Goal: Find specific page/section: Find specific page/section

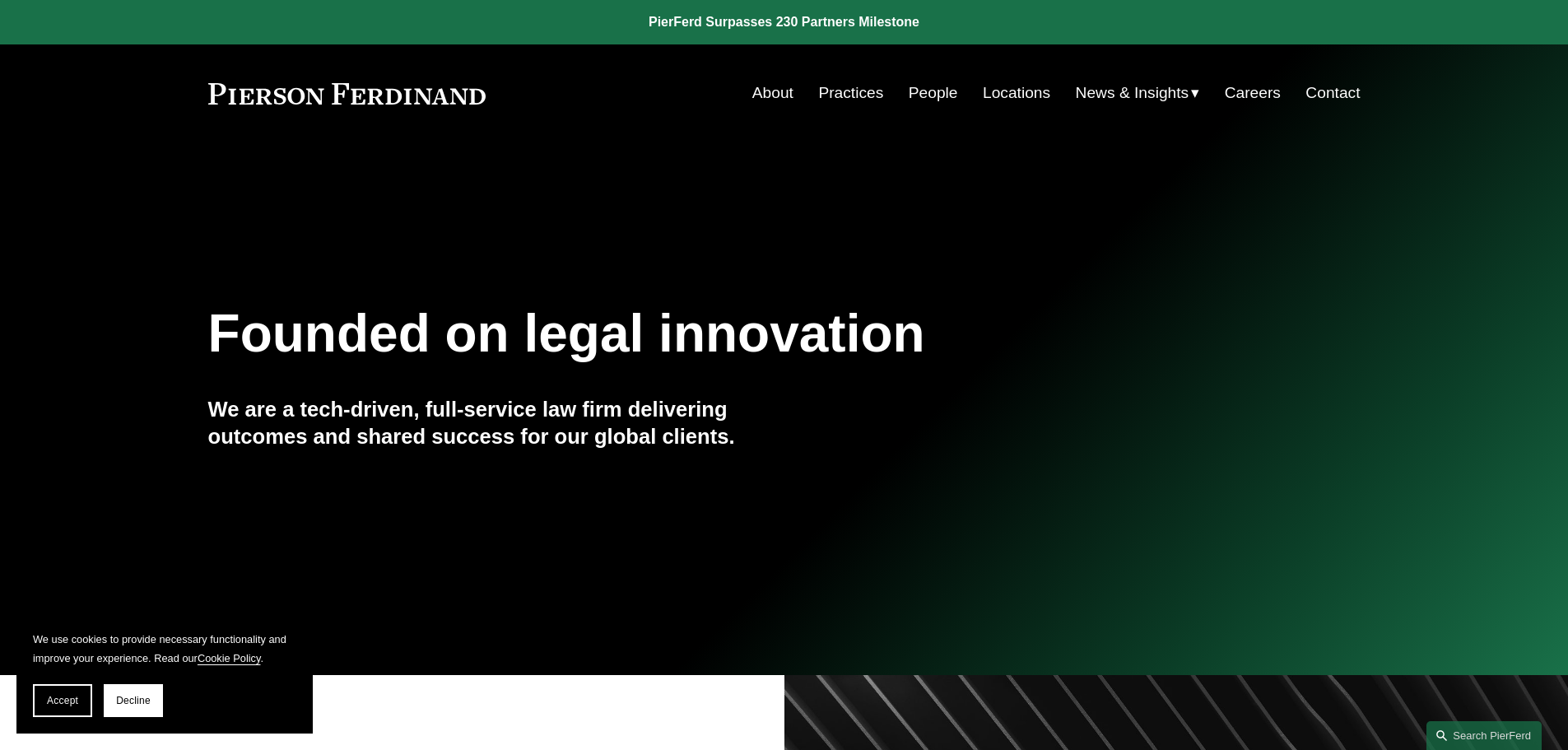
click at [763, 92] on link "About" at bounding box center [772, 93] width 41 height 31
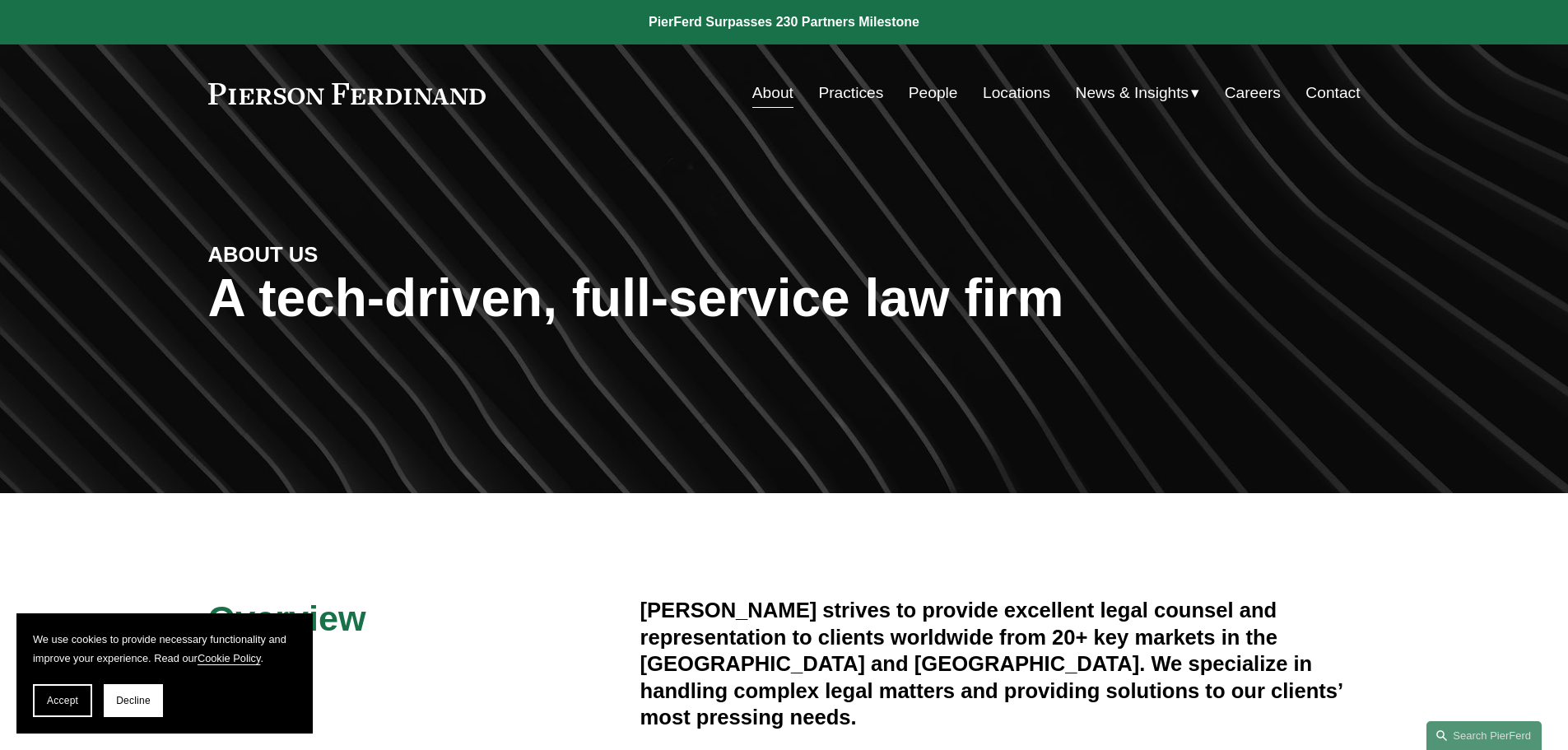
click at [1012, 92] on link "Locations" at bounding box center [1015, 93] width 67 height 31
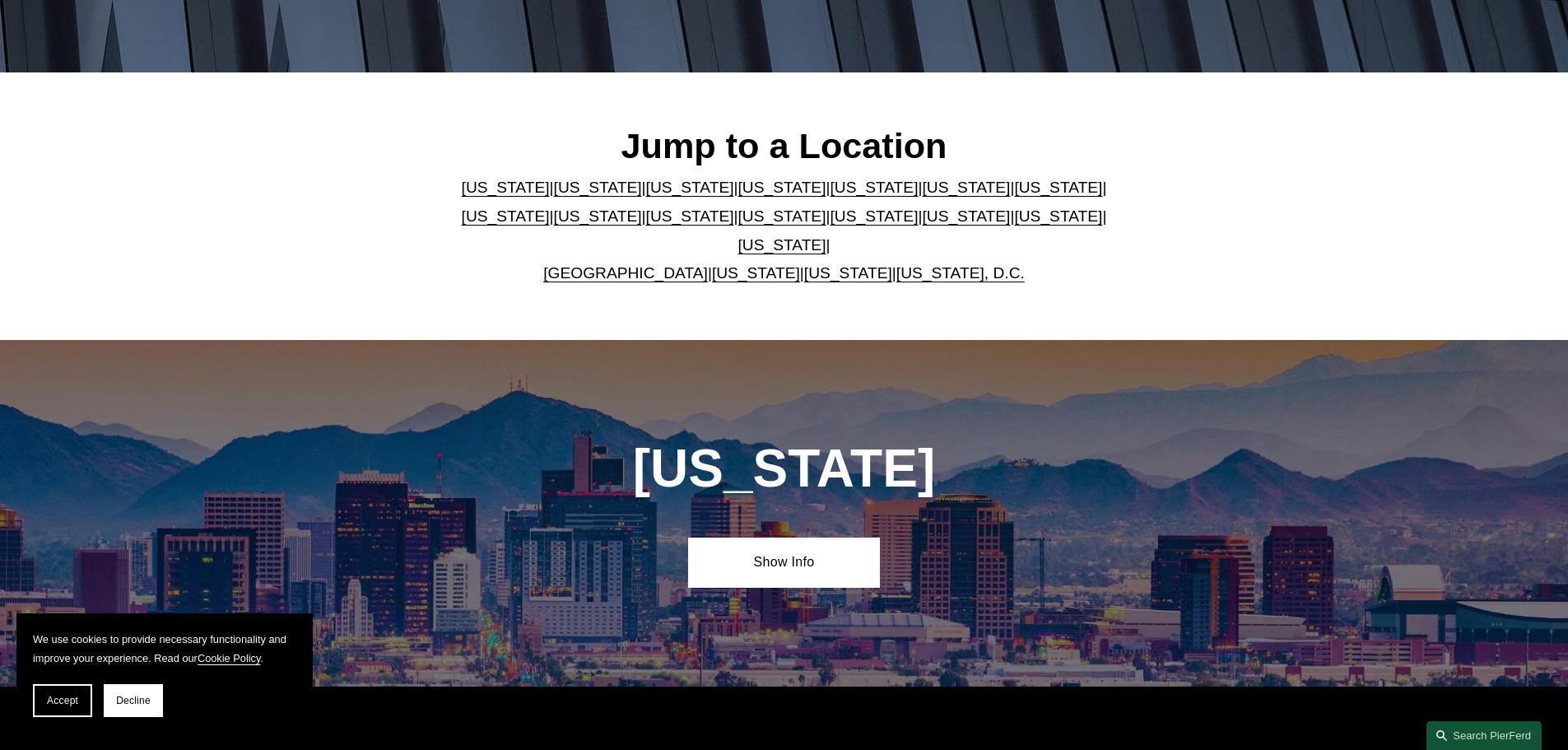
scroll to position [411, 0]
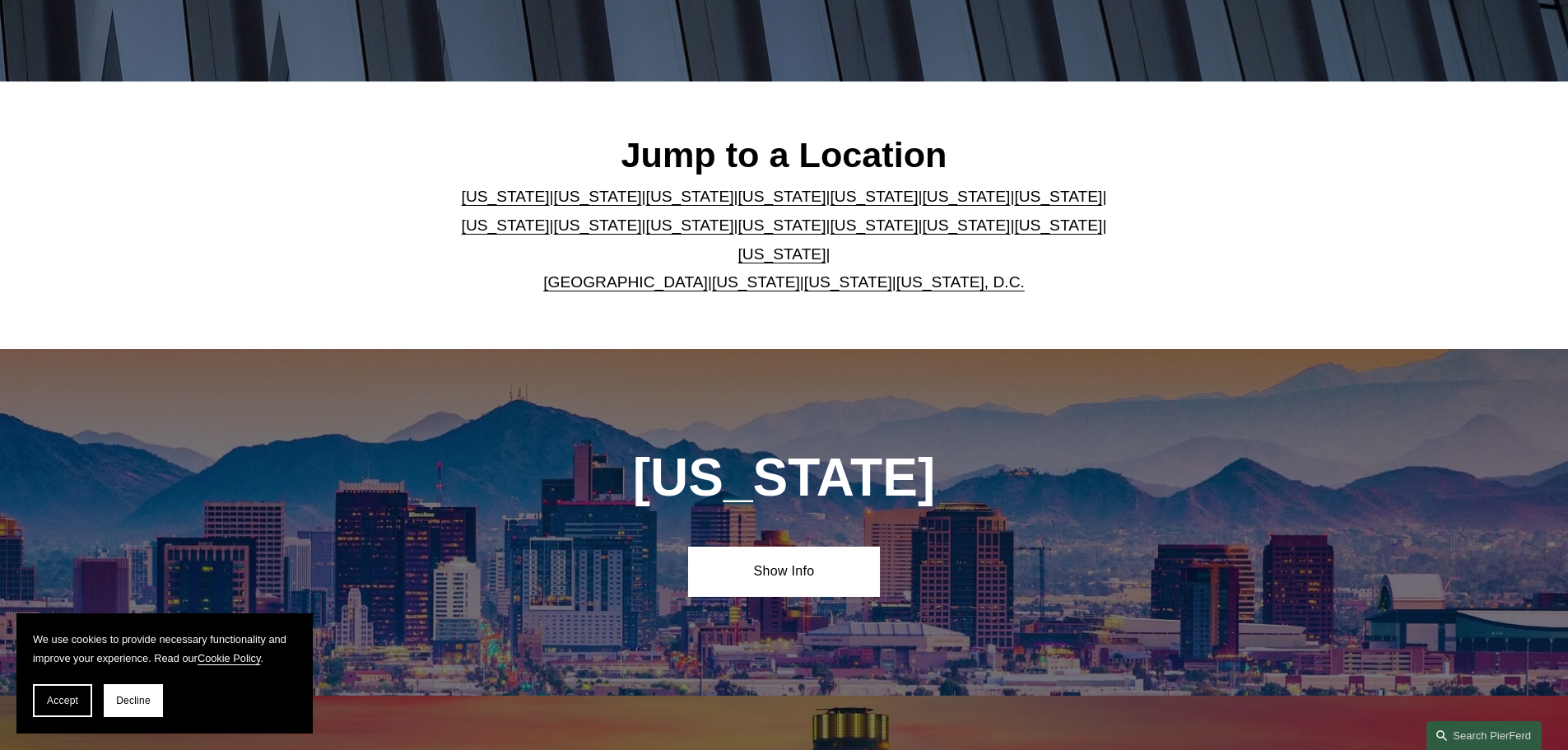
click at [1013, 233] on link "Pennsylvania" at bounding box center [1057, 226] width 88 height 18
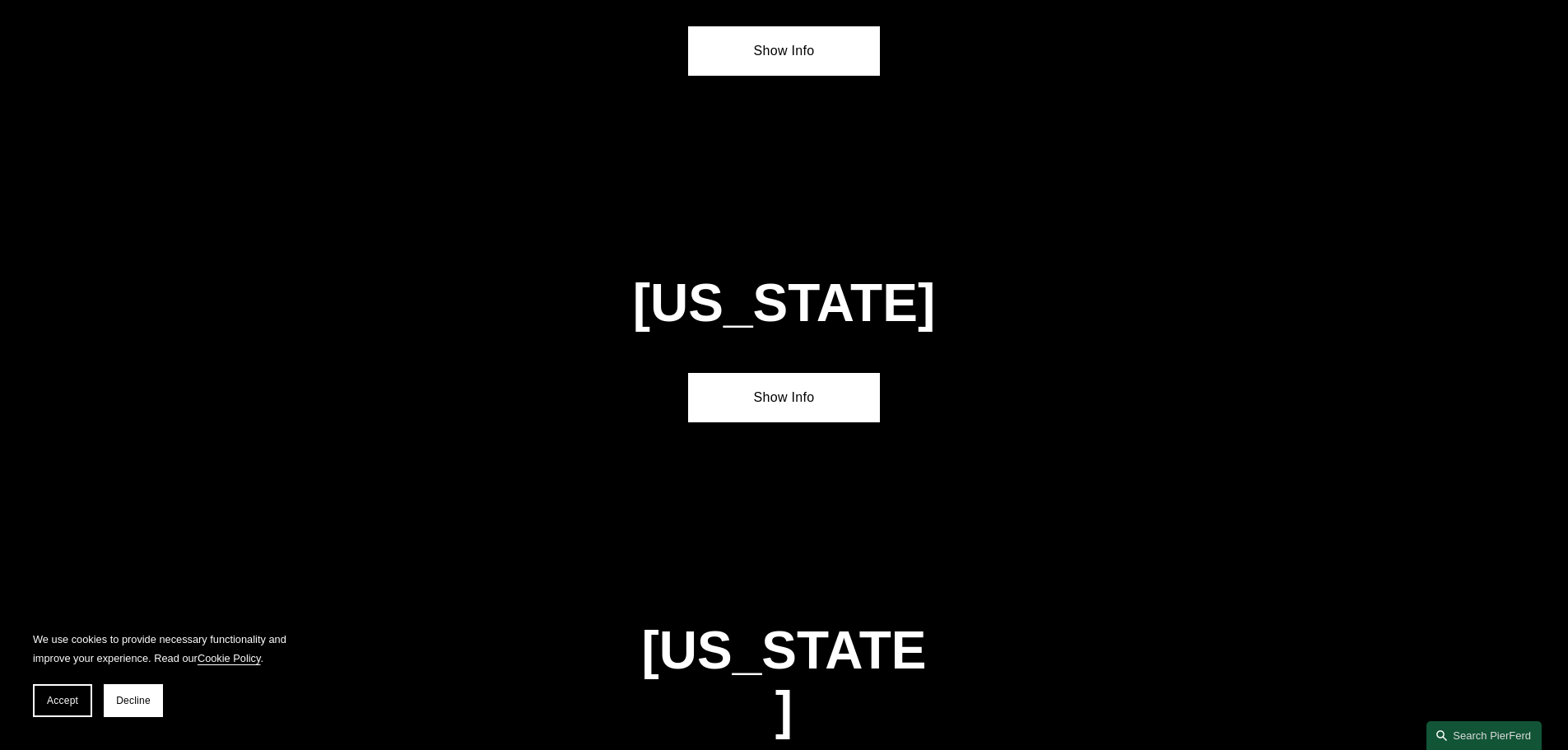
scroll to position [5255, 0]
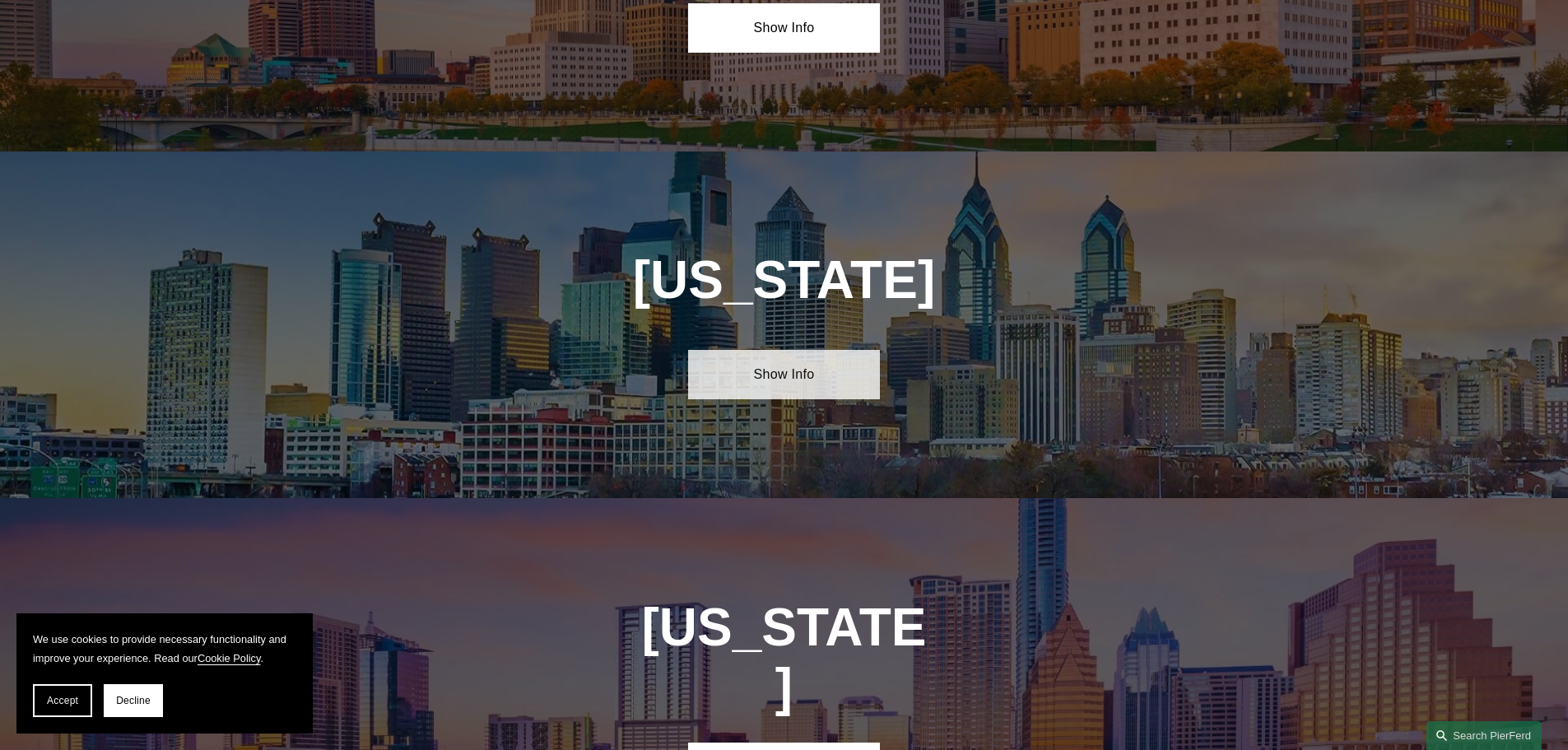
click at [807, 350] on link "Show Info" at bounding box center [784, 374] width 191 height 50
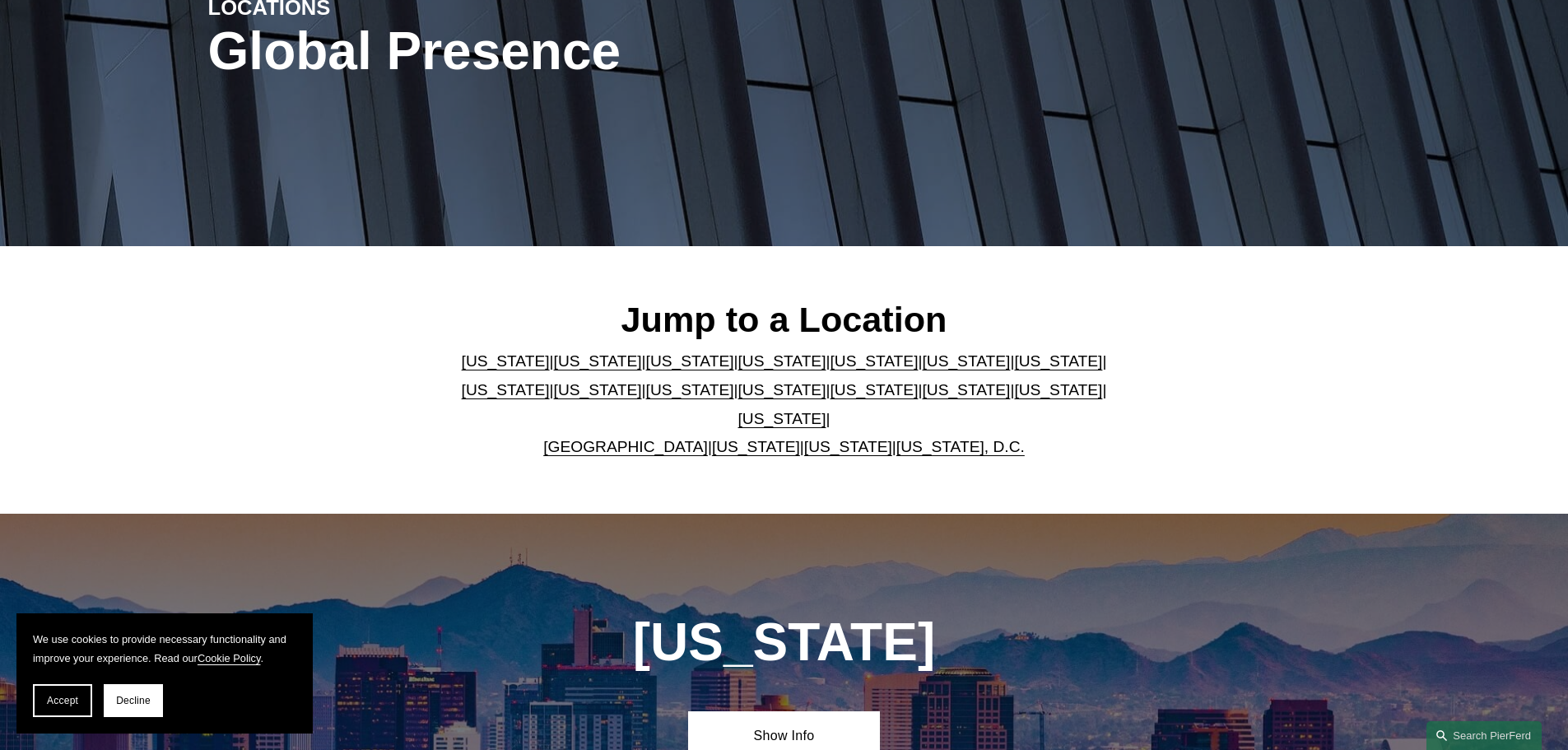
scroll to position [0, 0]
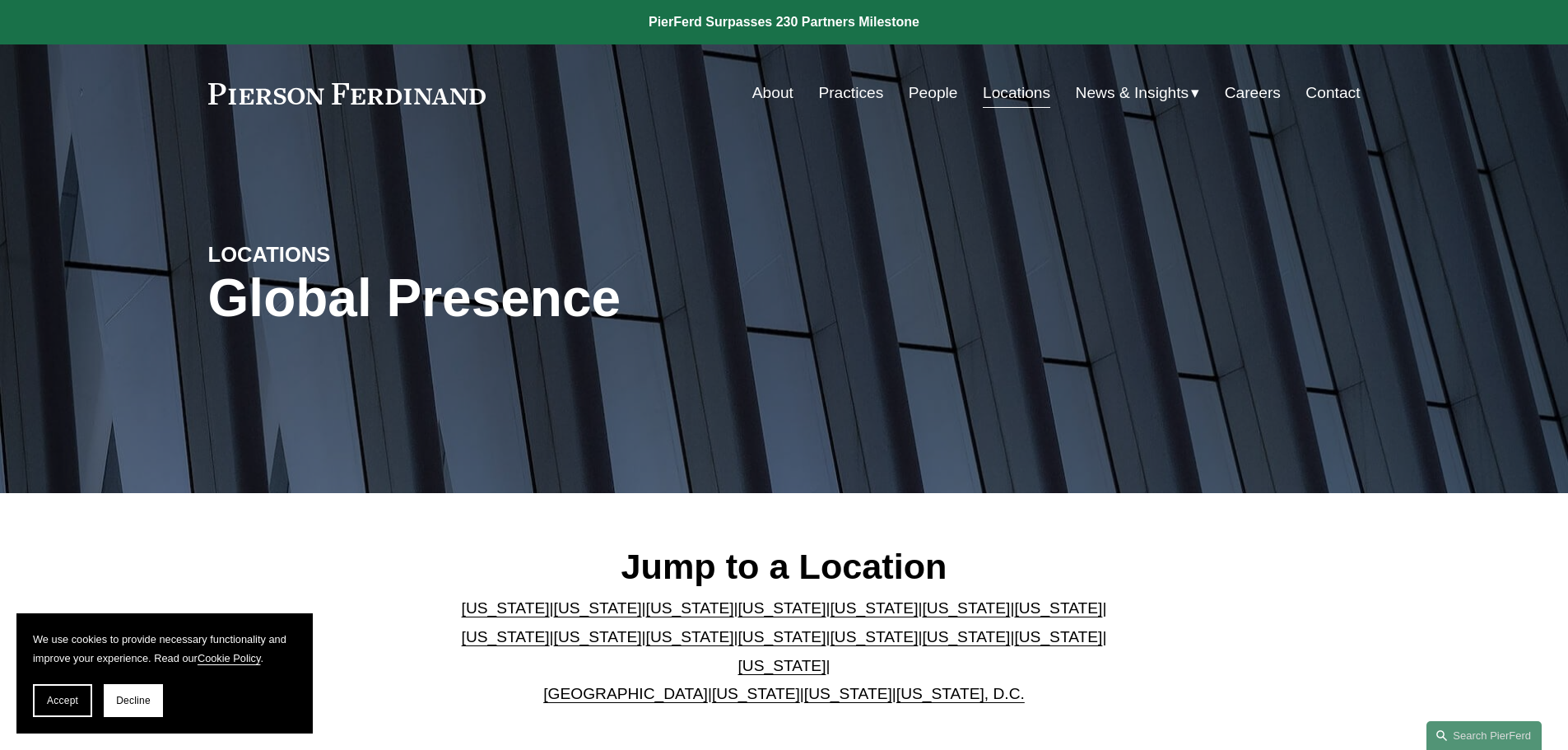
click at [915, 92] on link "People" at bounding box center [932, 93] width 50 height 31
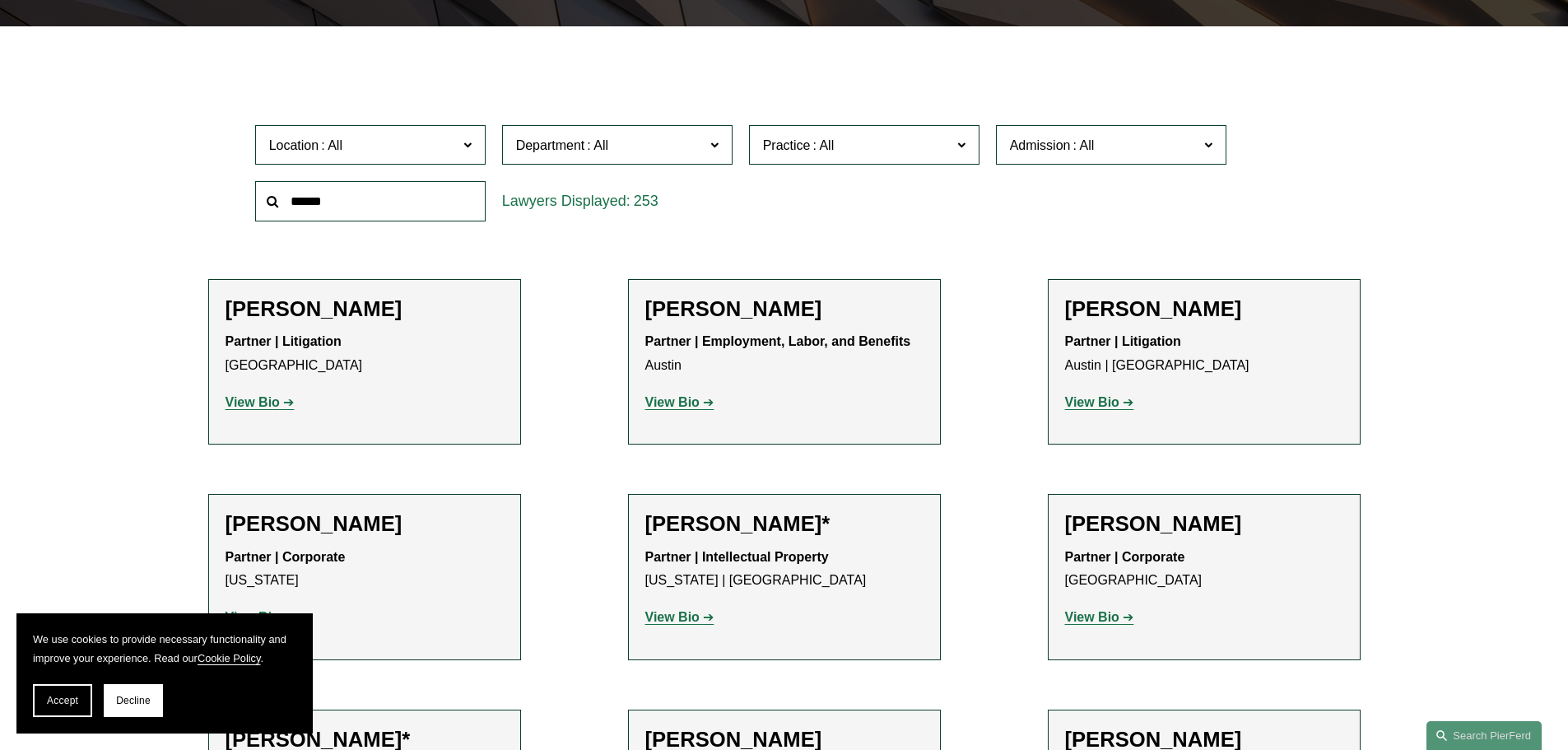
scroll to position [494, 0]
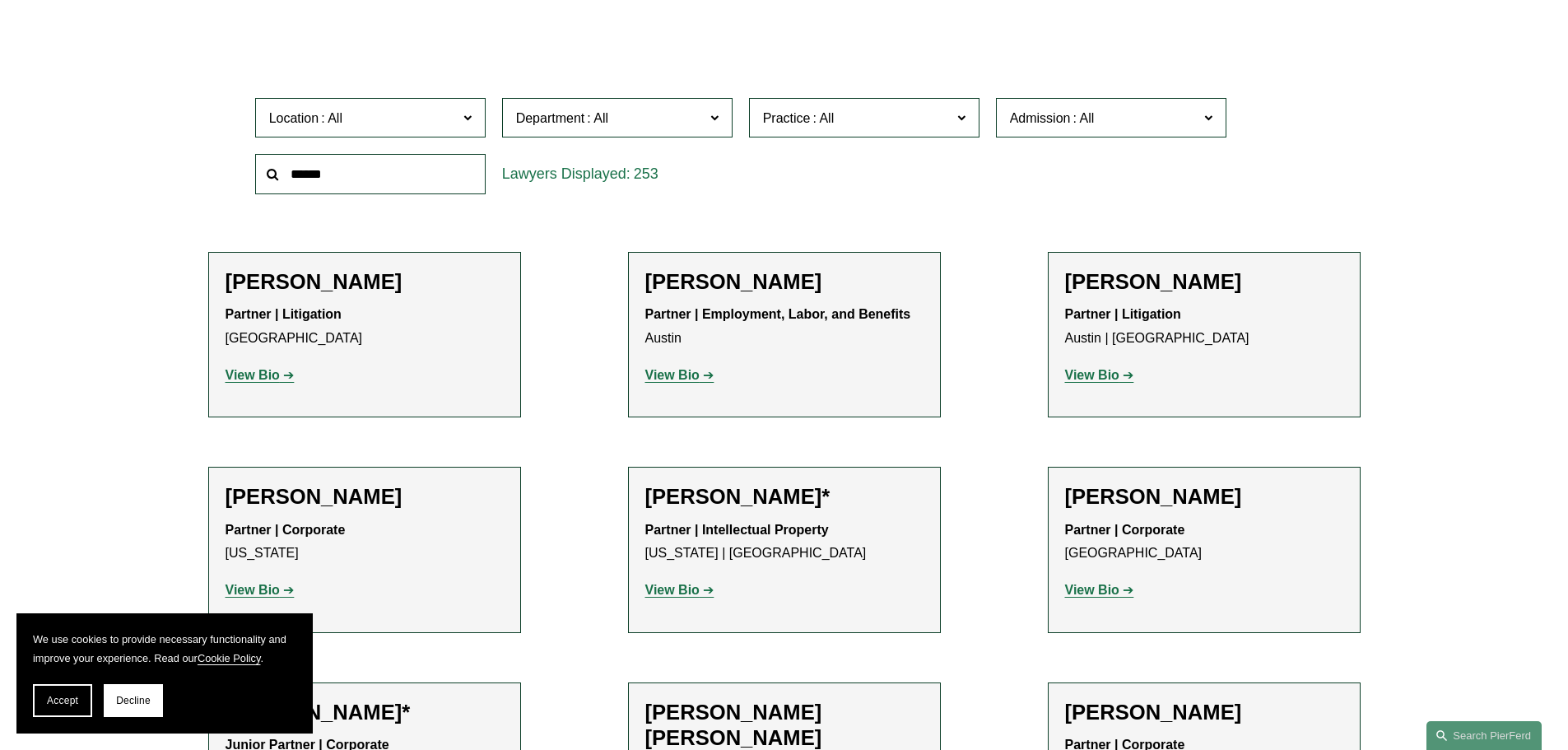
click at [471, 118] on span at bounding box center [467, 117] width 8 height 21
click at [0, 0] on link "Philadelphia" at bounding box center [0, 0] width 0 height 0
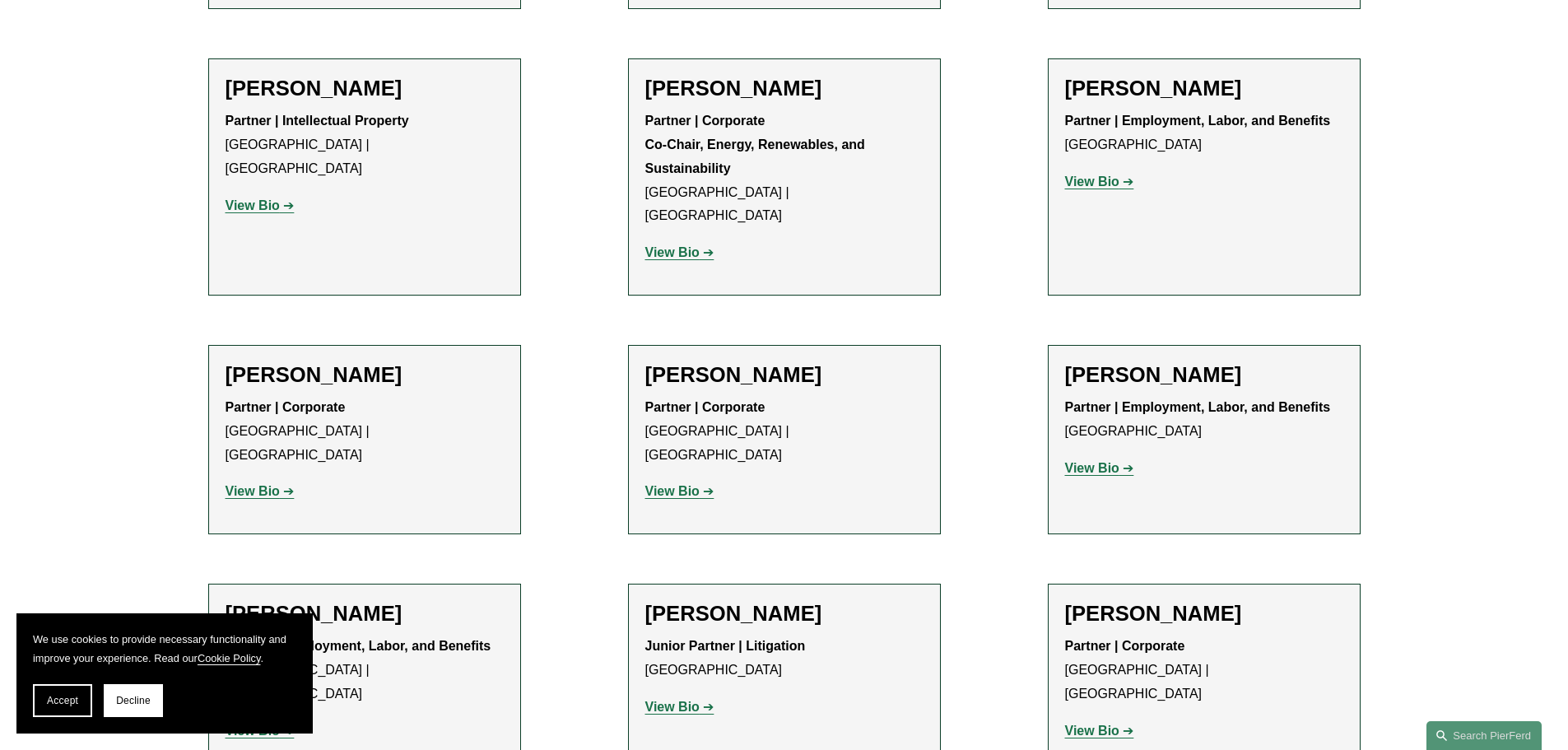
scroll to position [2469, 0]
